Goal: Information Seeking & Learning: Learn about a topic

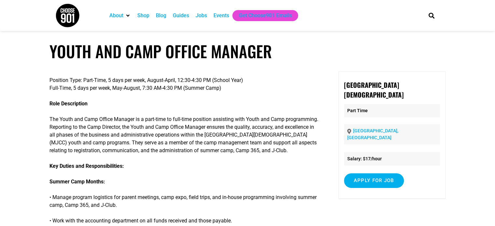
click at [203, 17] on div "Jobs" at bounding box center [200, 16] width 11 height 8
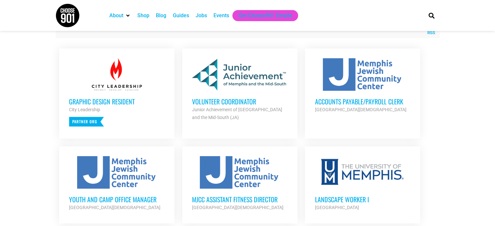
scroll to position [260, 0]
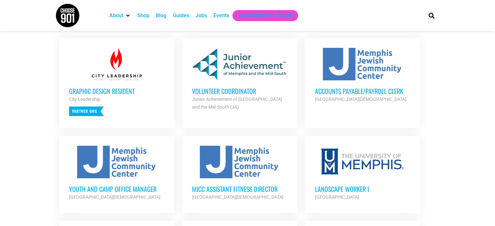
click at [211, 106] on strong "Junior Achievement of [GEOGRAPHIC_DATA] and the Mid-South (JA)" at bounding box center [237, 103] width 90 height 13
